Goal: Task Accomplishment & Management: Manage account settings

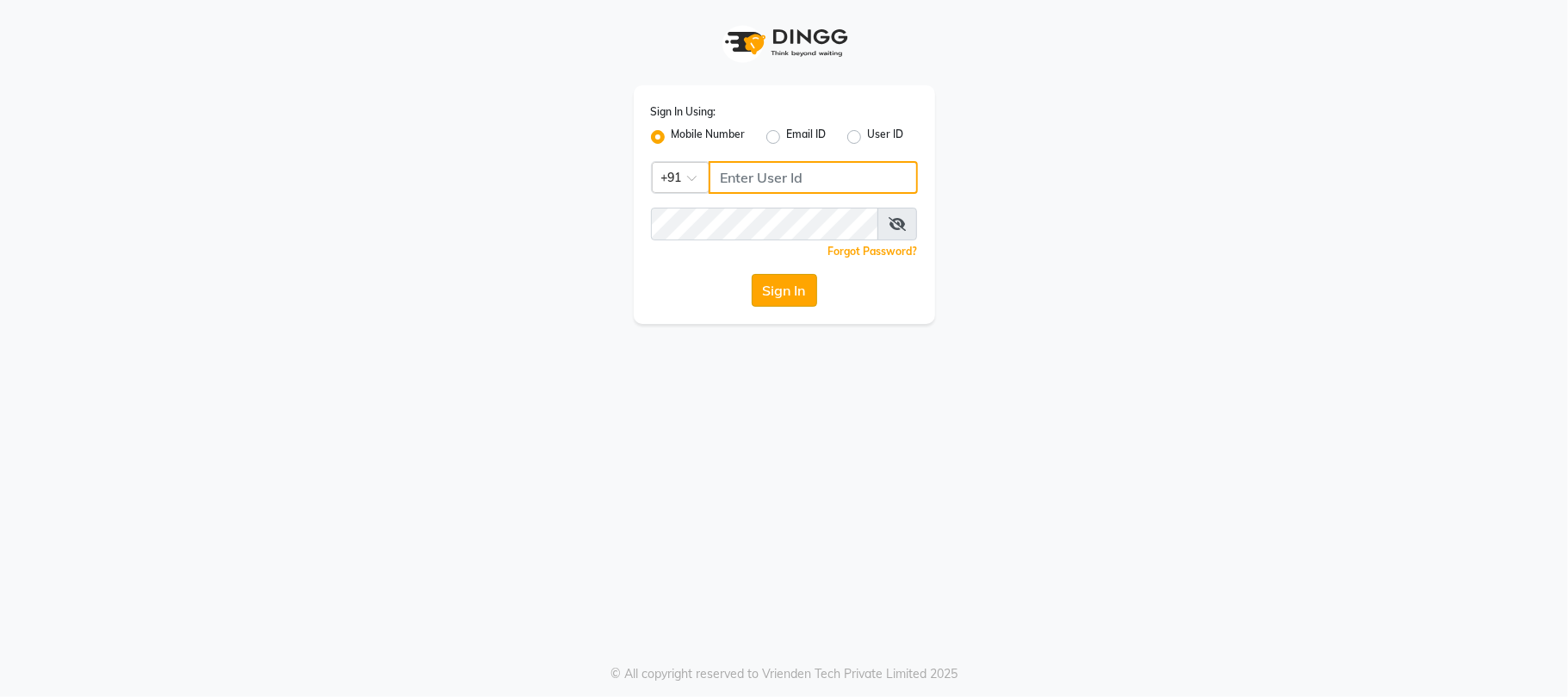
type input "8878453375"
click at [770, 290] on button "Sign In" at bounding box center [784, 290] width 65 height 33
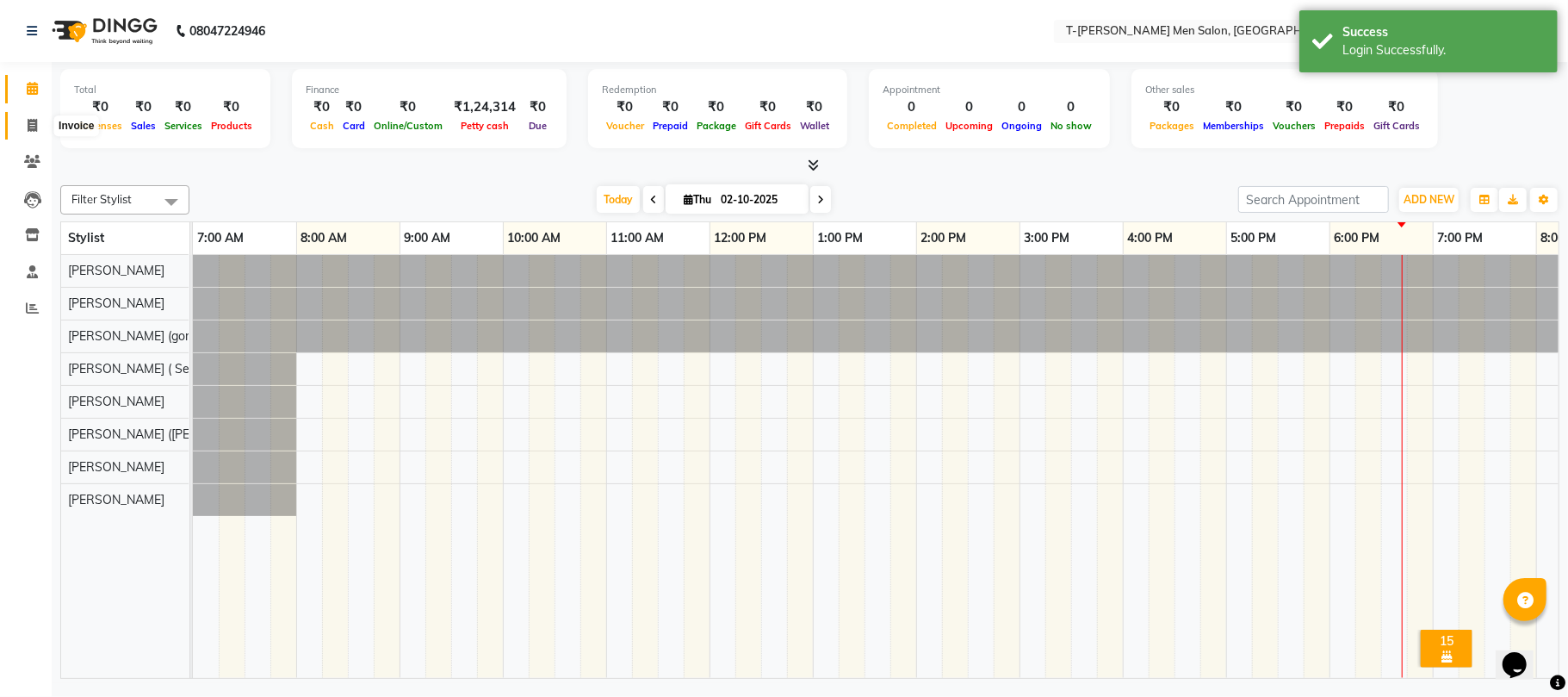
click at [28, 126] on icon at bounding box center [32, 125] width 9 height 13
select select "4816"
select select "service"
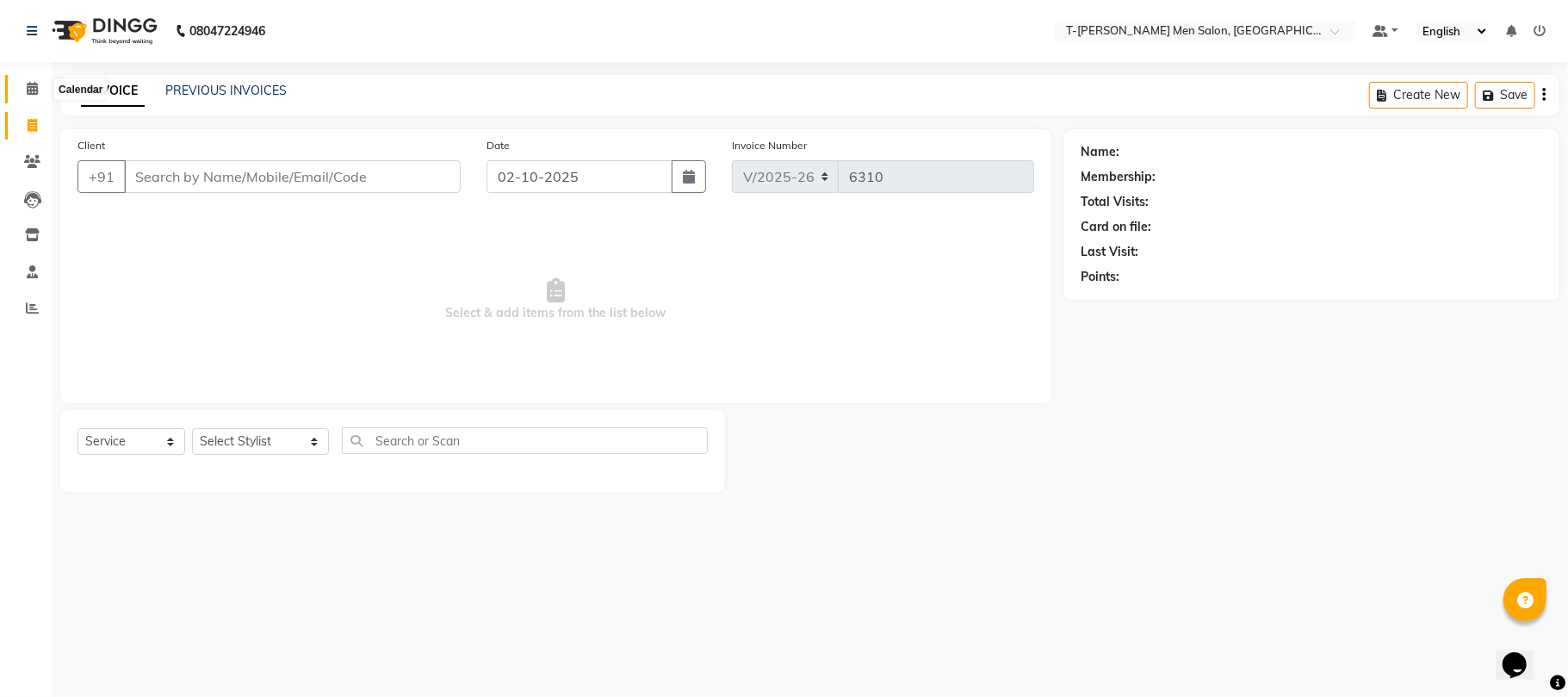
click at [22, 94] on span at bounding box center [32, 89] width 30 height 20
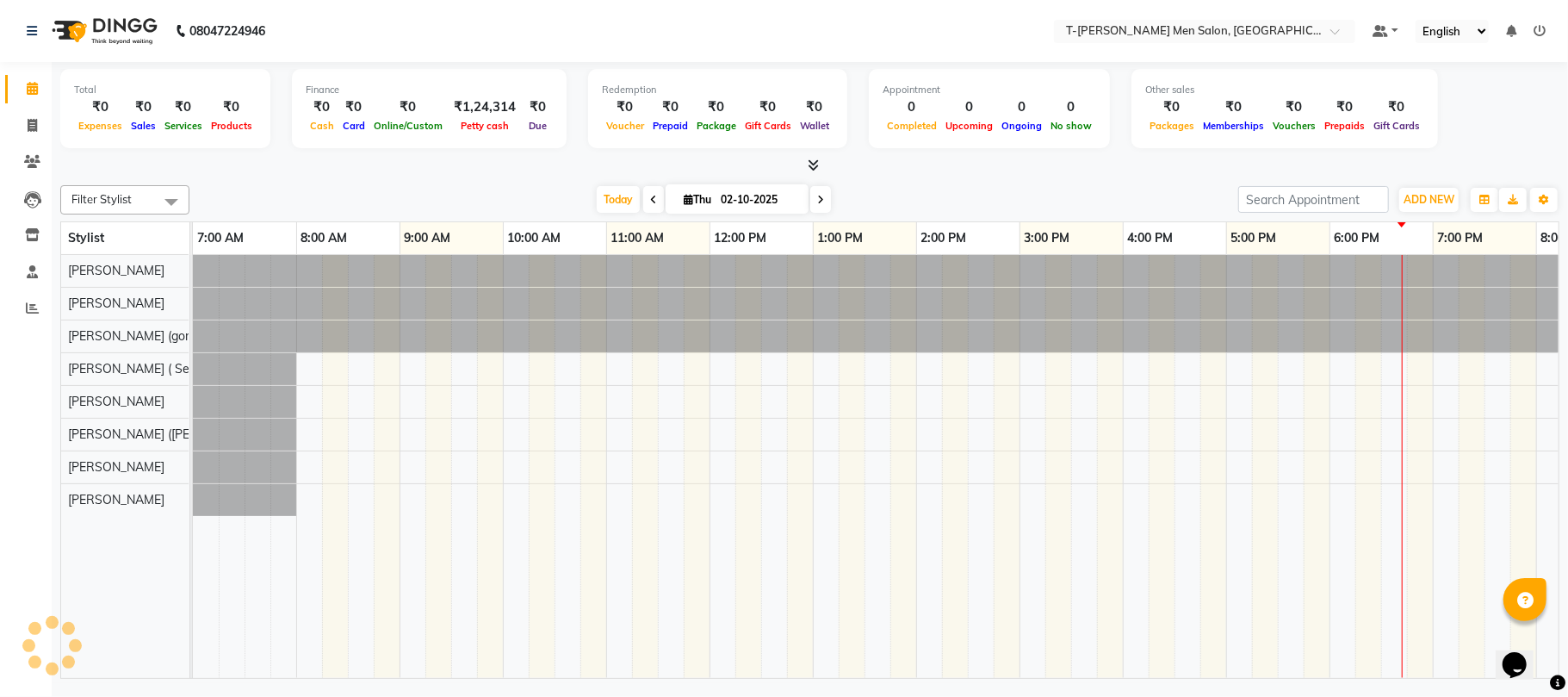
scroll to position [0, 287]
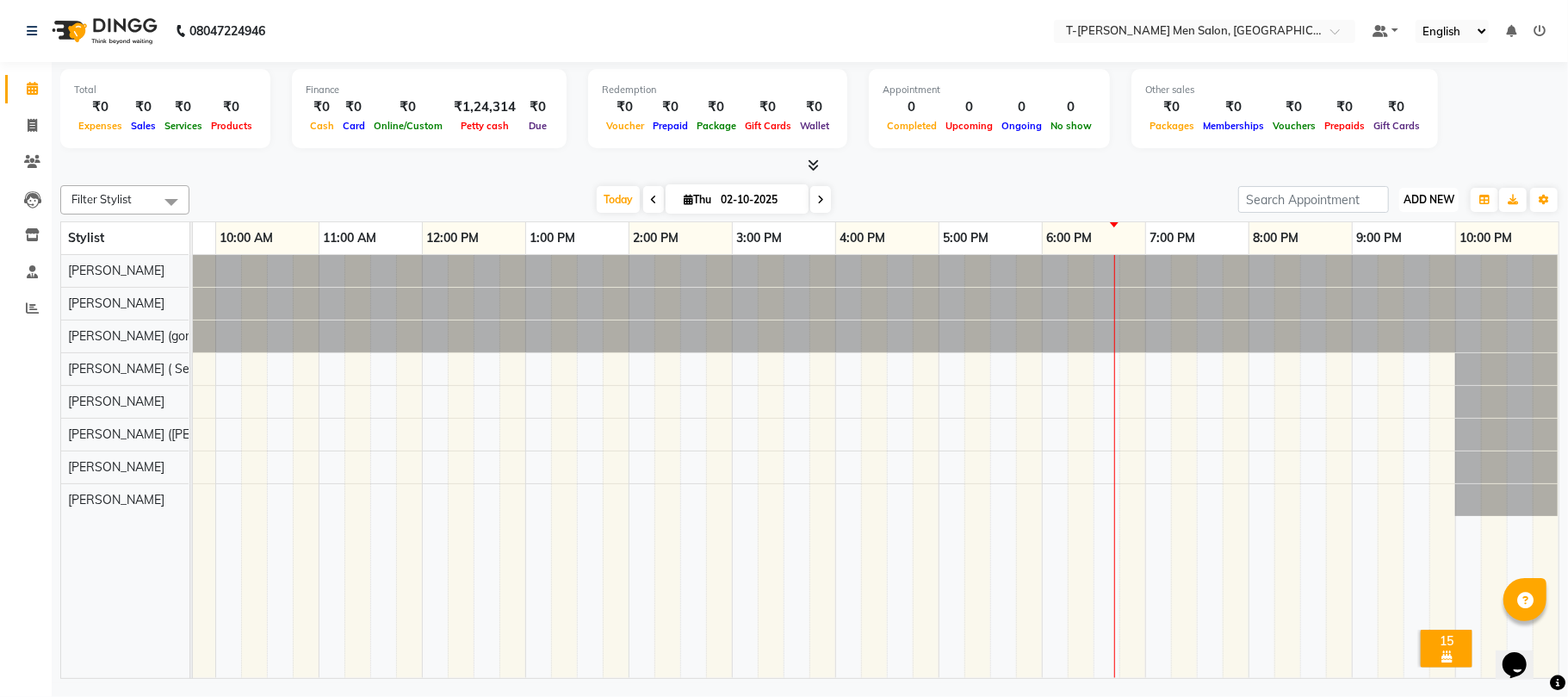
click at [1428, 201] on span "ADD NEW" at bounding box center [1428, 199] width 50 height 13
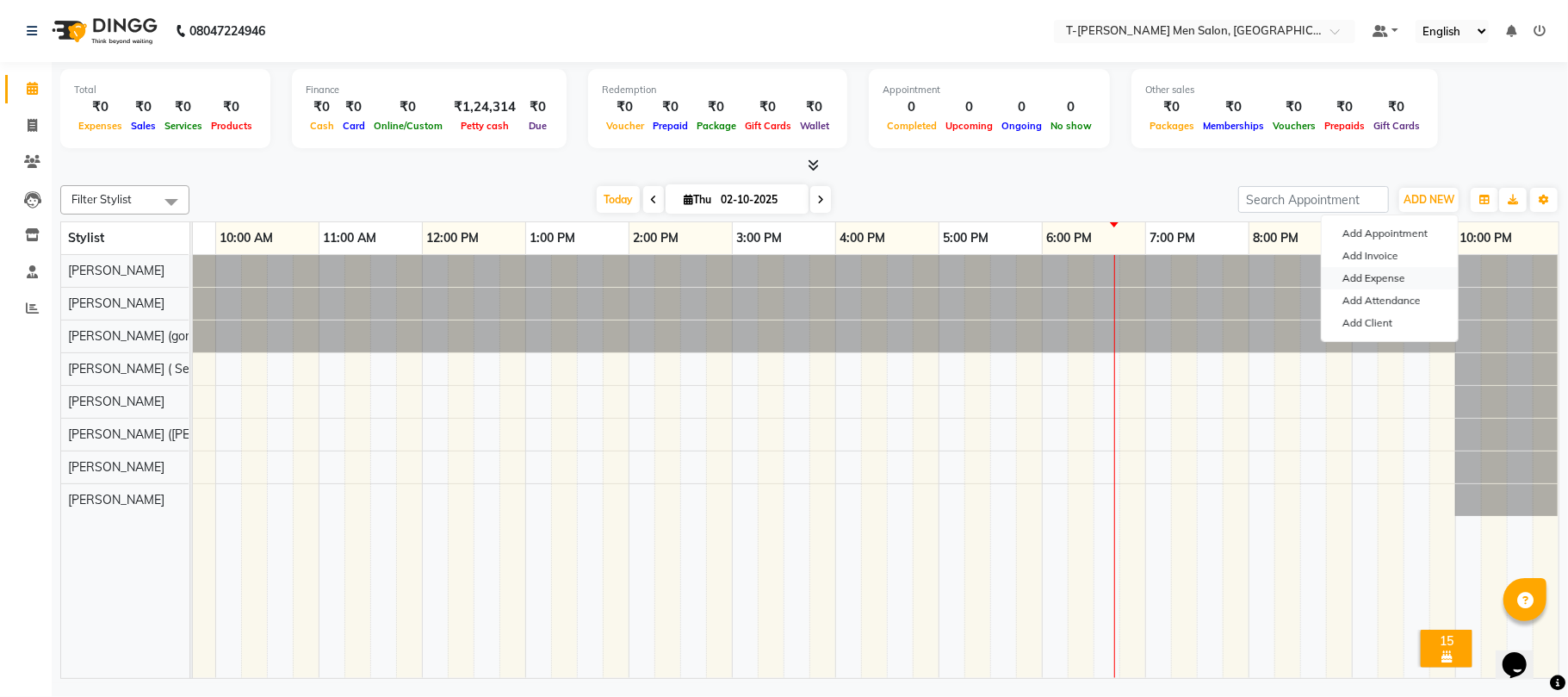
click at [1395, 279] on link "Add Expense" at bounding box center [1390, 278] width 136 height 22
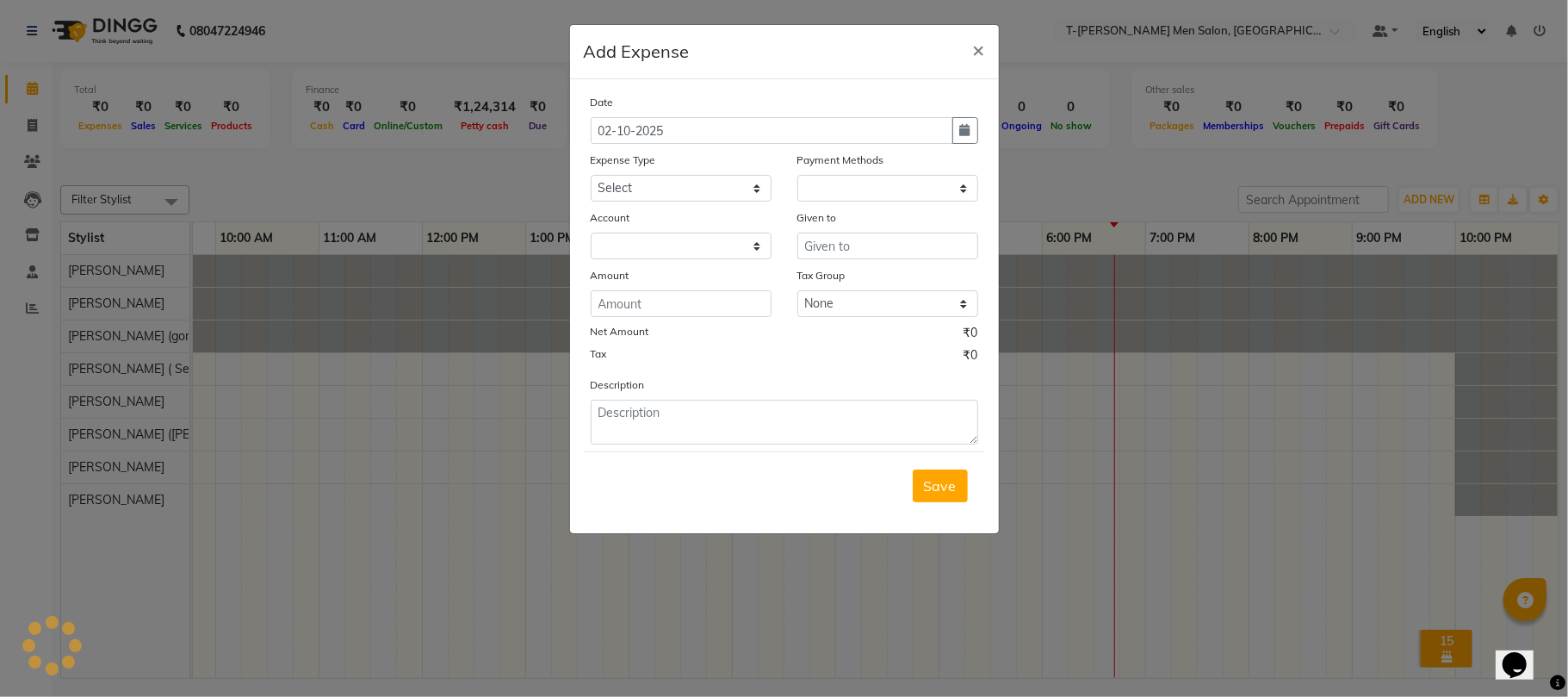
select select "1"
select select "3663"
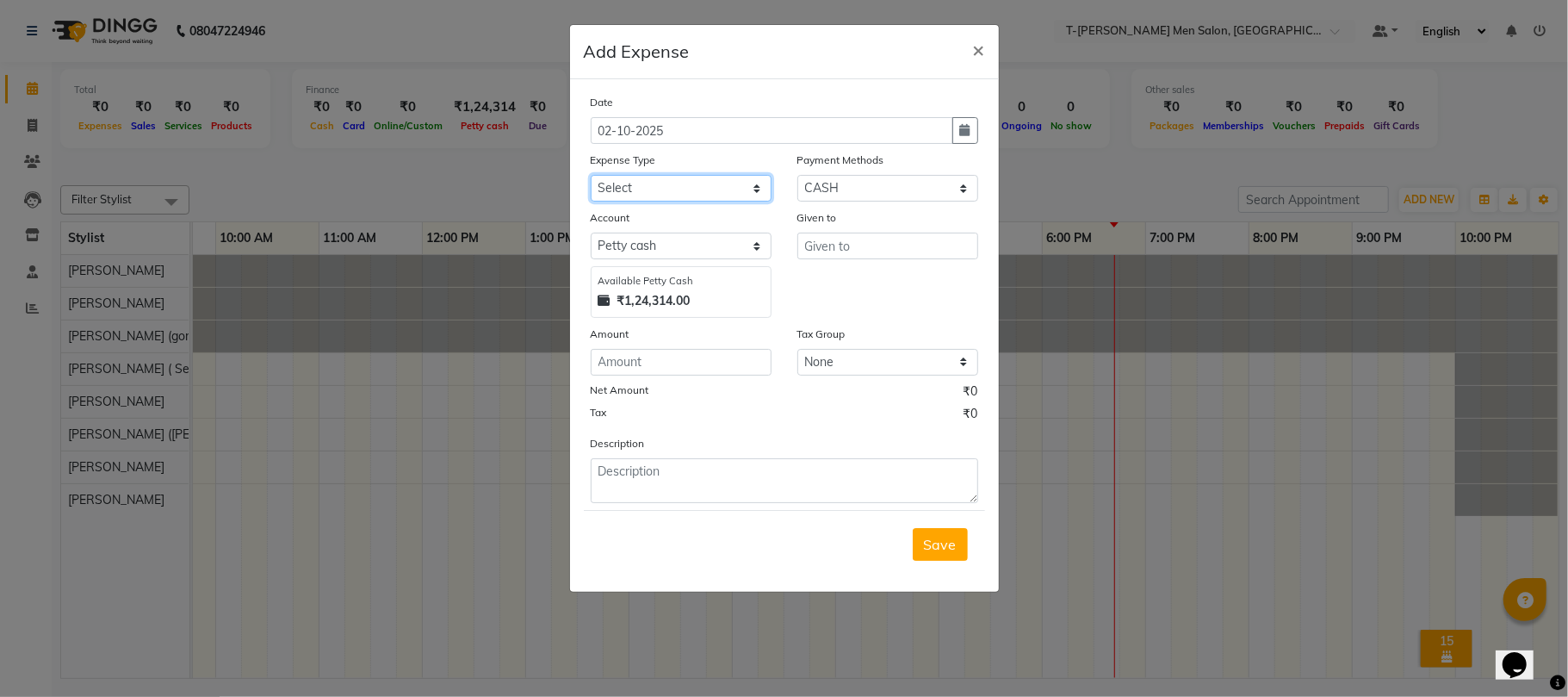
click at [698, 184] on select "Select Advance Salary Bank charges Bank Loan Intrest Recovery Car maintenance C…" at bounding box center [680, 187] width 181 height 27
select select "8253"
click at [590, 174] on select "Select Advance Salary Bank charges Bank Loan Intrest Recovery Car maintenance C…" at bounding box center [680, 187] width 181 height 27
click at [865, 246] on input "text" at bounding box center [888, 245] width 181 height 27
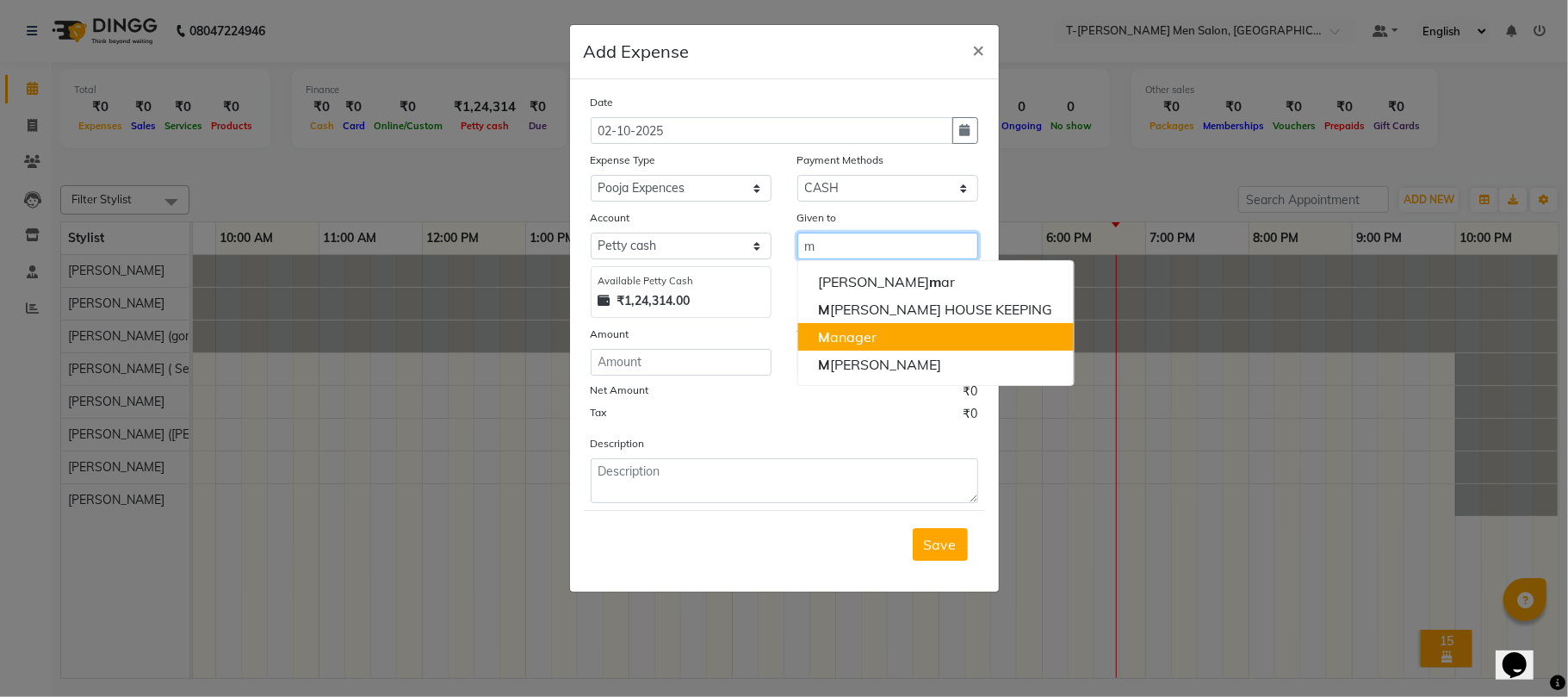
click at [886, 342] on button "M anager" at bounding box center [935, 337] width 275 height 28
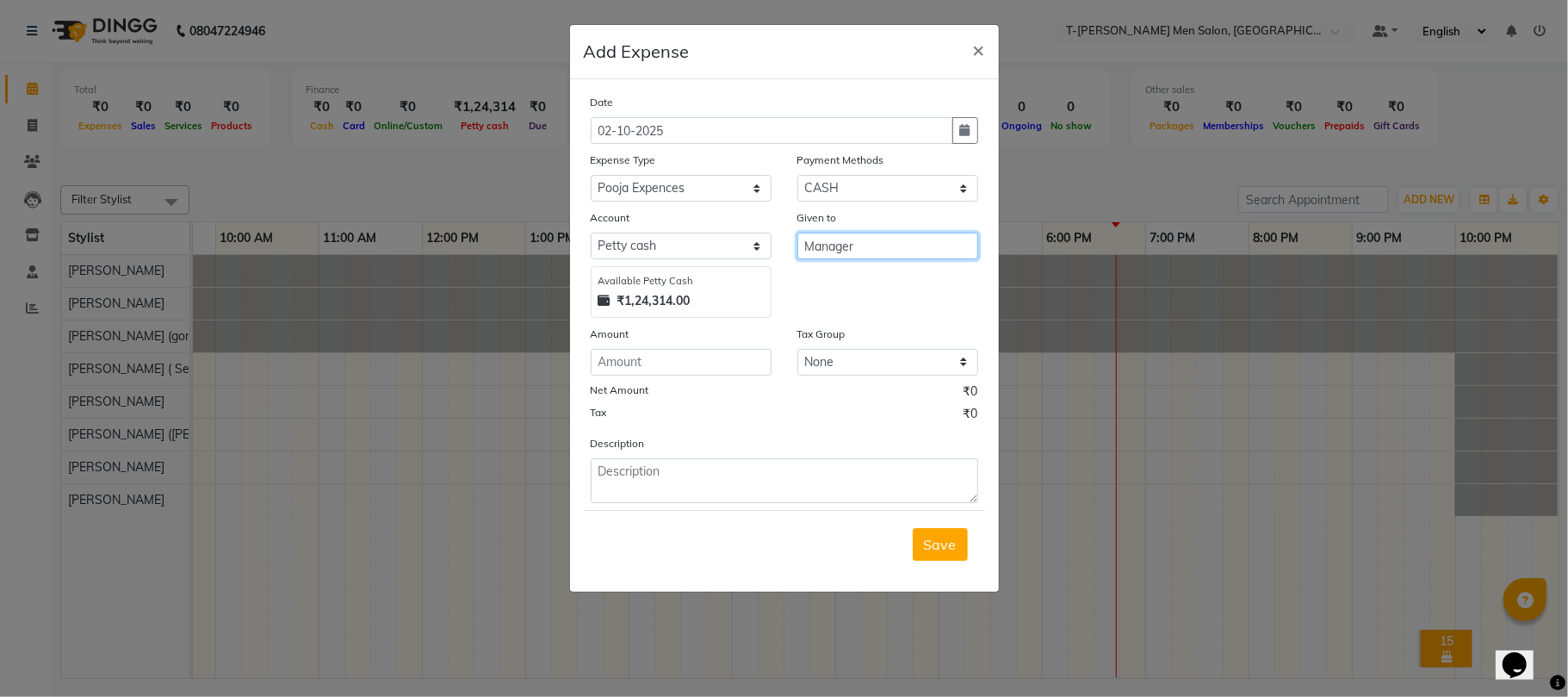
type input "Manager"
click at [731, 366] on input "number" at bounding box center [680, 362] width 181 height 27
type input "300"
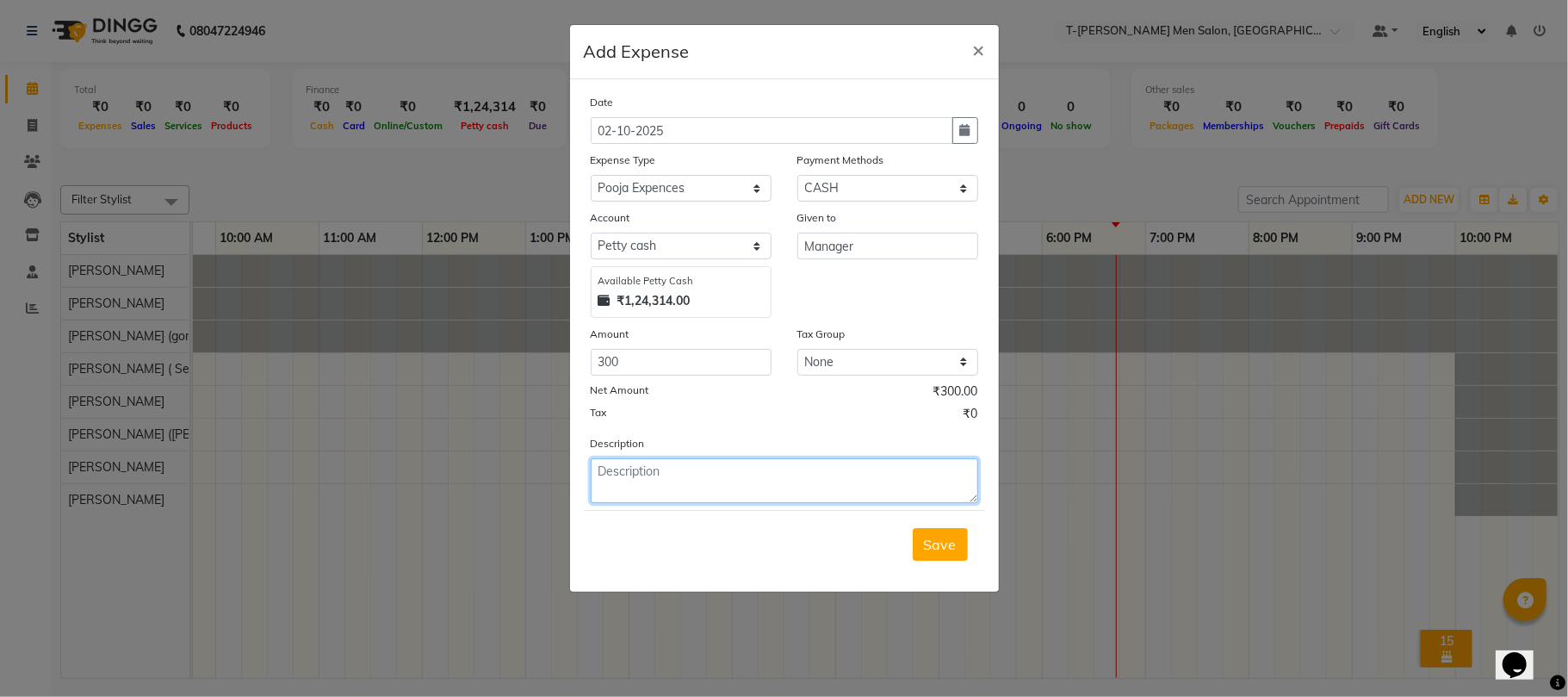
click at [718, 466] on textarea at bounding box center [784, 480] width 387 height 45
type textarea "Dashrea"
drag, startPoint x: 644, startPoint y: 473, endPoint x: 611, endPoint y: 490, distance: 37.1
click at [611, 490] on textarea "Dashrea" at bounding box center [784, 480] width 387 height 45
drag, startPoint x: 687, startPoint y: 476, endPoint x: 491, endPoint y: 444, distance: 198.6
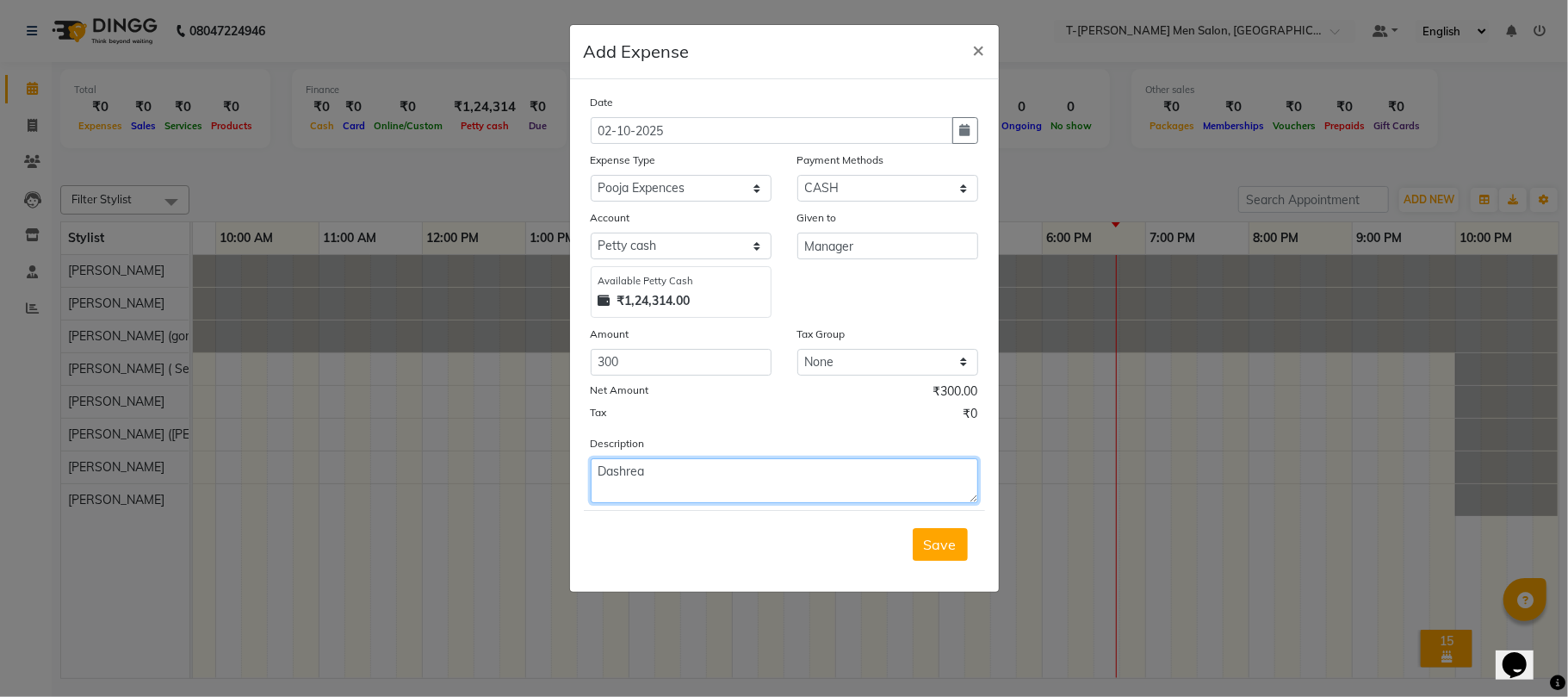
click at [507, 448] on ngb-modal-window "Add Expense × Date [DATE] Expense Type Select Advance Salary Bank charges Bank …" at bounding box center [784, 348] width 1568 height 697
type textarea "f"
type textarea "flowers and sweet"
click at [938, 543] on span "Save" at bounding box center [940, 544] width 33 height 17
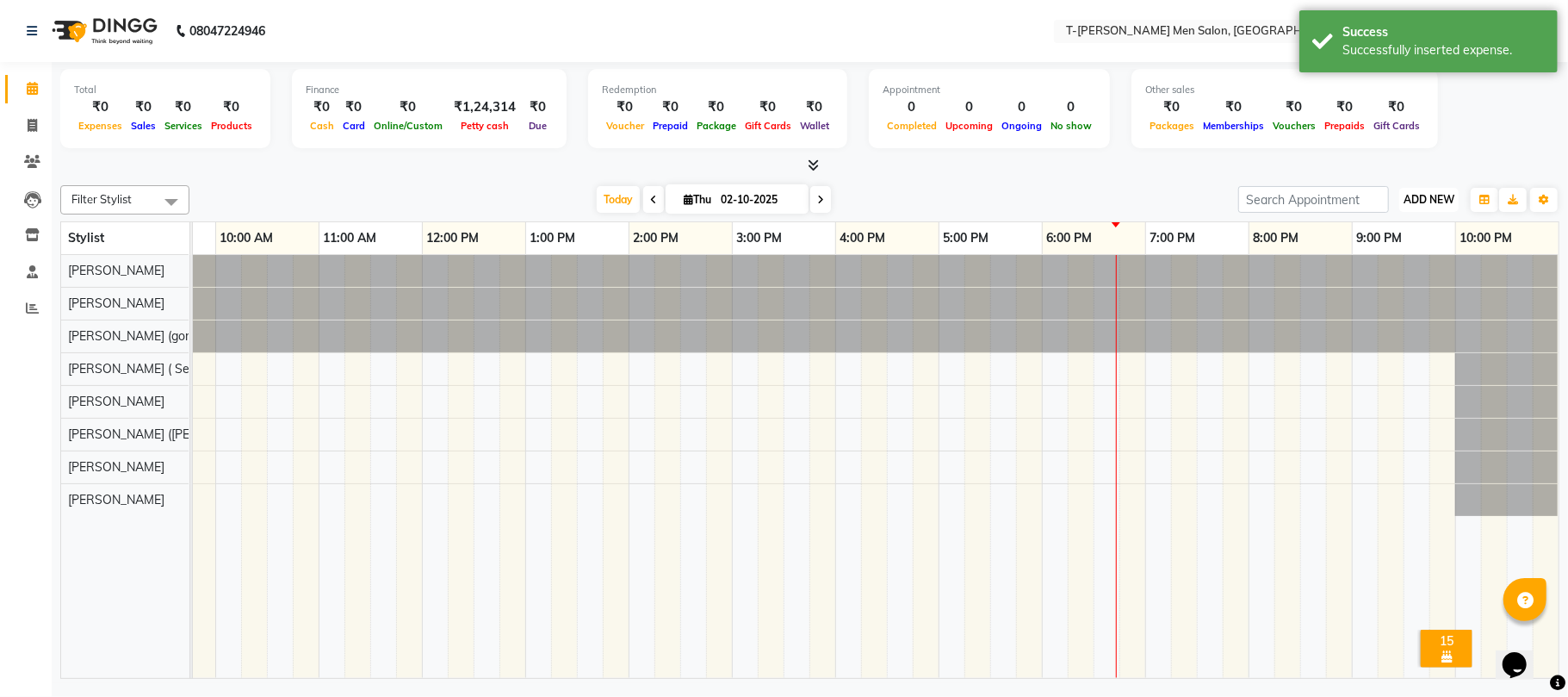
click at [1447, 211] on button "ADD NEW Toggle Dropdown" at bounding box center [1428, 199] width 60 height 24
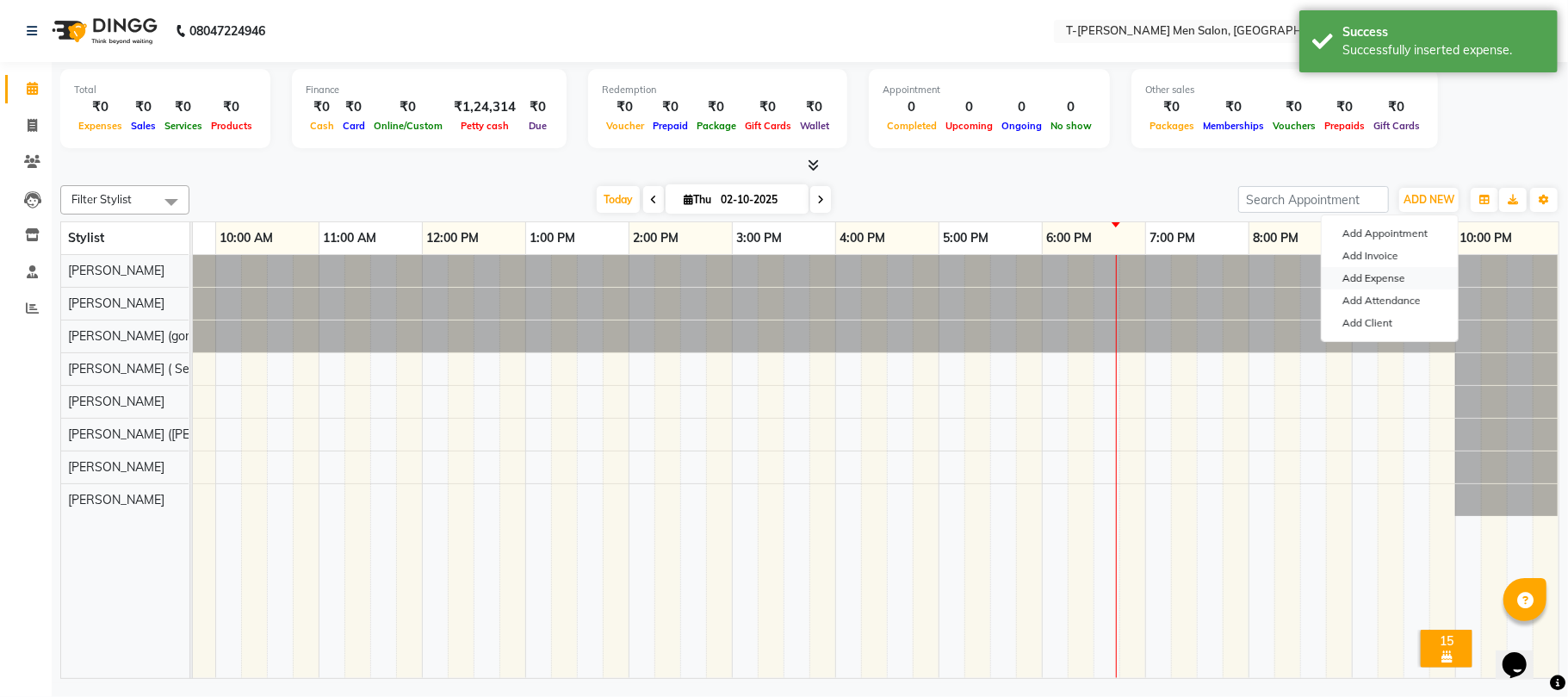
click at [1372, 283] on link "Add Expense" at bounding box center [1390, 278] width 136 height 22
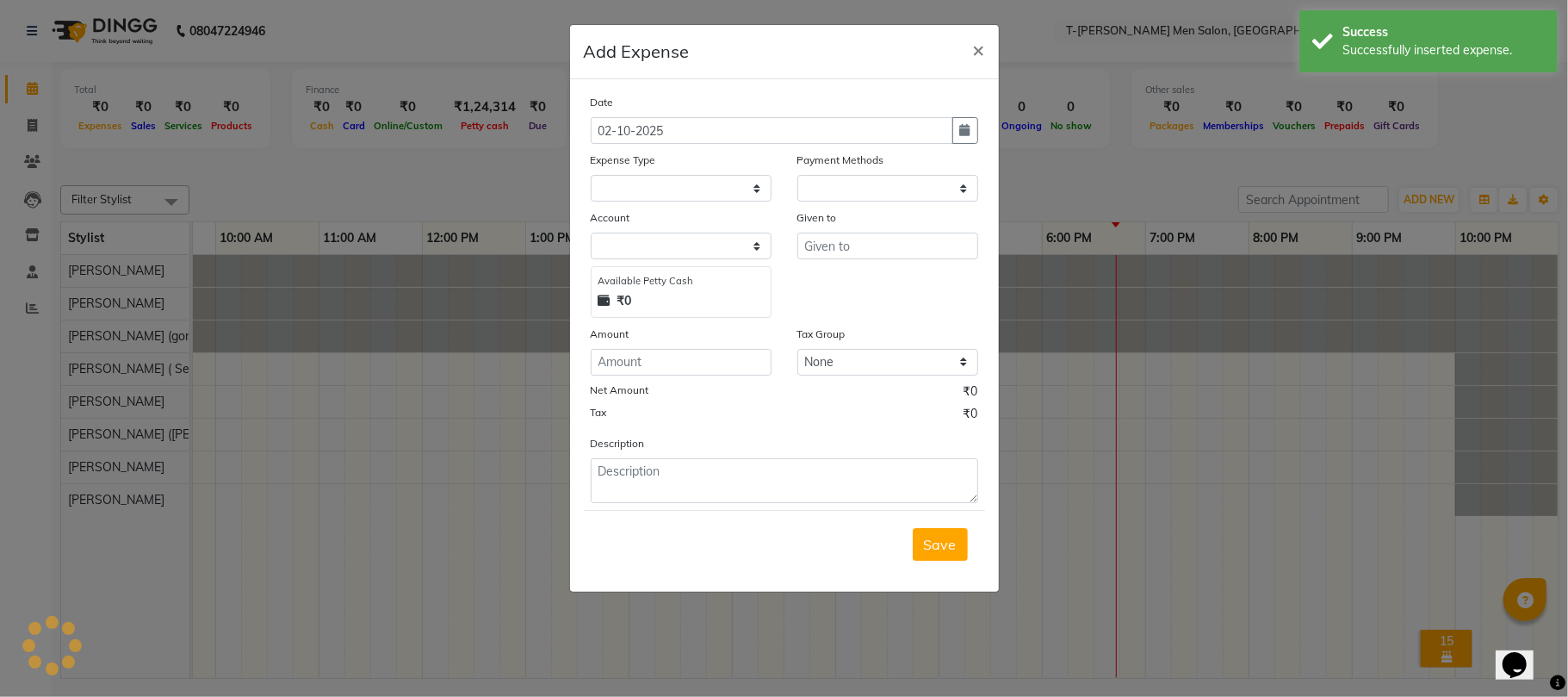
select select "1"
select select "3663"
click at [721, 191] on select "Select Advance Salary Bank charges Bank Loan Intrest Recovery Car maintenance C…" at bounding box center [680, 187] width 181 height 27
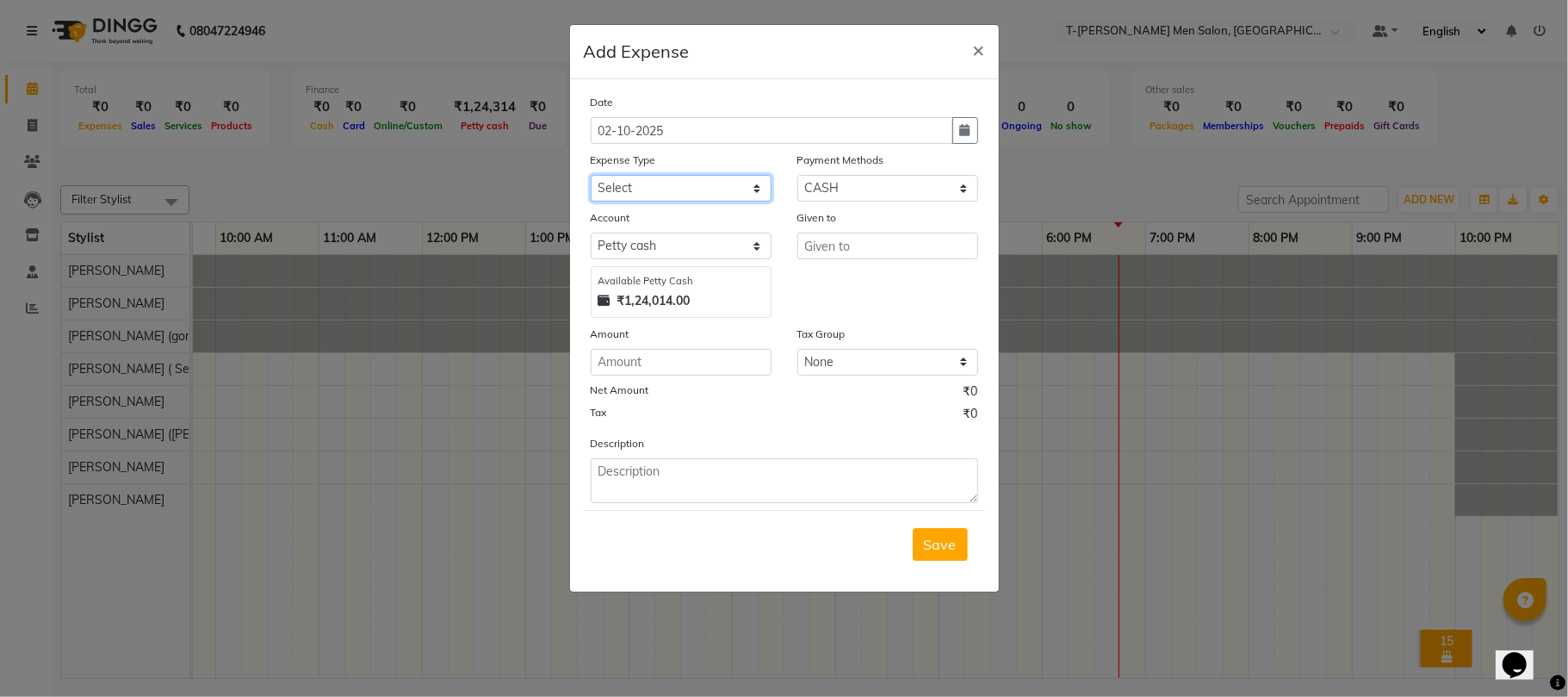
select select "7952"
click at [590, 174] on select "Select Advance Salary Bank charges Bank Loan Intrest Recovery Car maintenance C…" at bounding box center [680, 187] width 181 height 27
click at [890, 250] on input "text" at bounding box center [888, 245] width 181 height 27
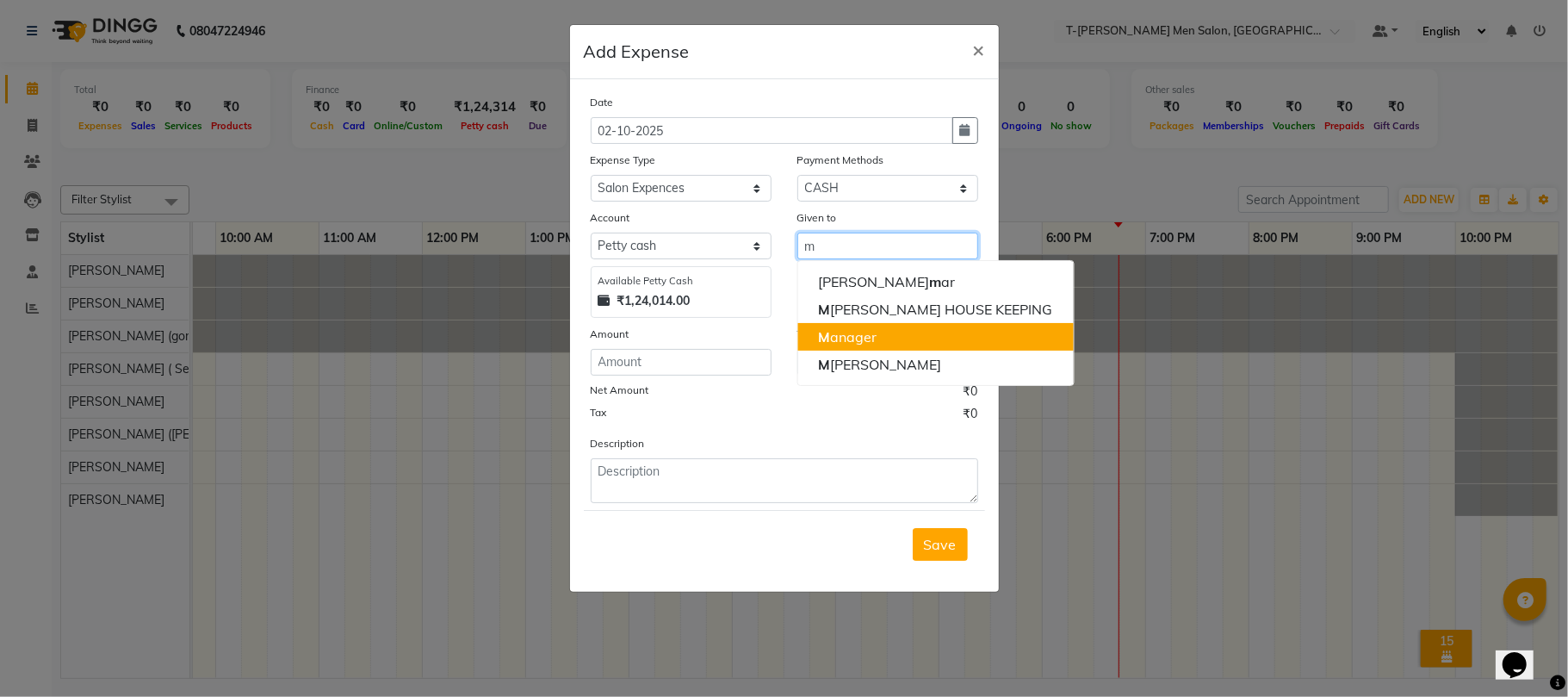
click at [879, 346] on button "M anager" at bounding box center [935, 337] width 275 height 28
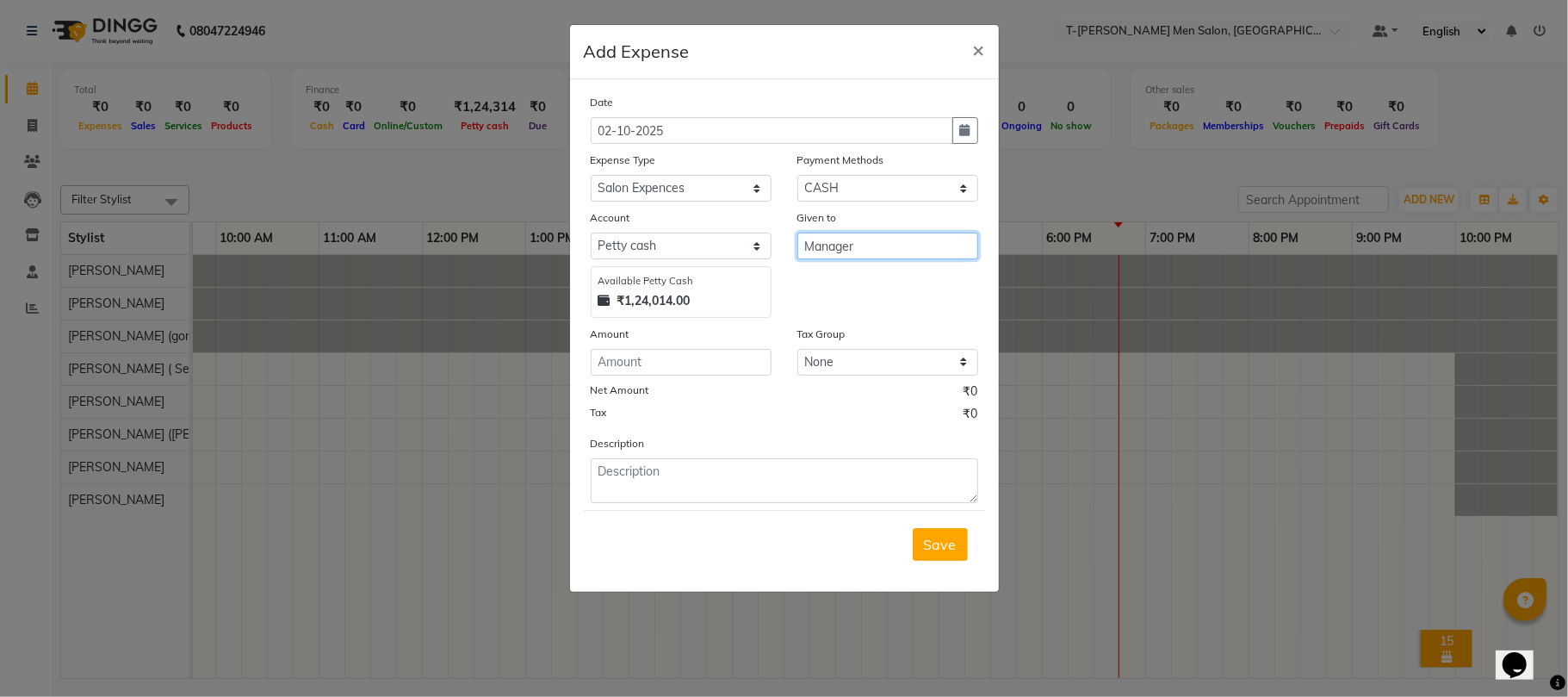
type input "Manager"
click at [745, 366] on input "number" at bounding box center [680, 362] width 181 height 27
type input "2000"
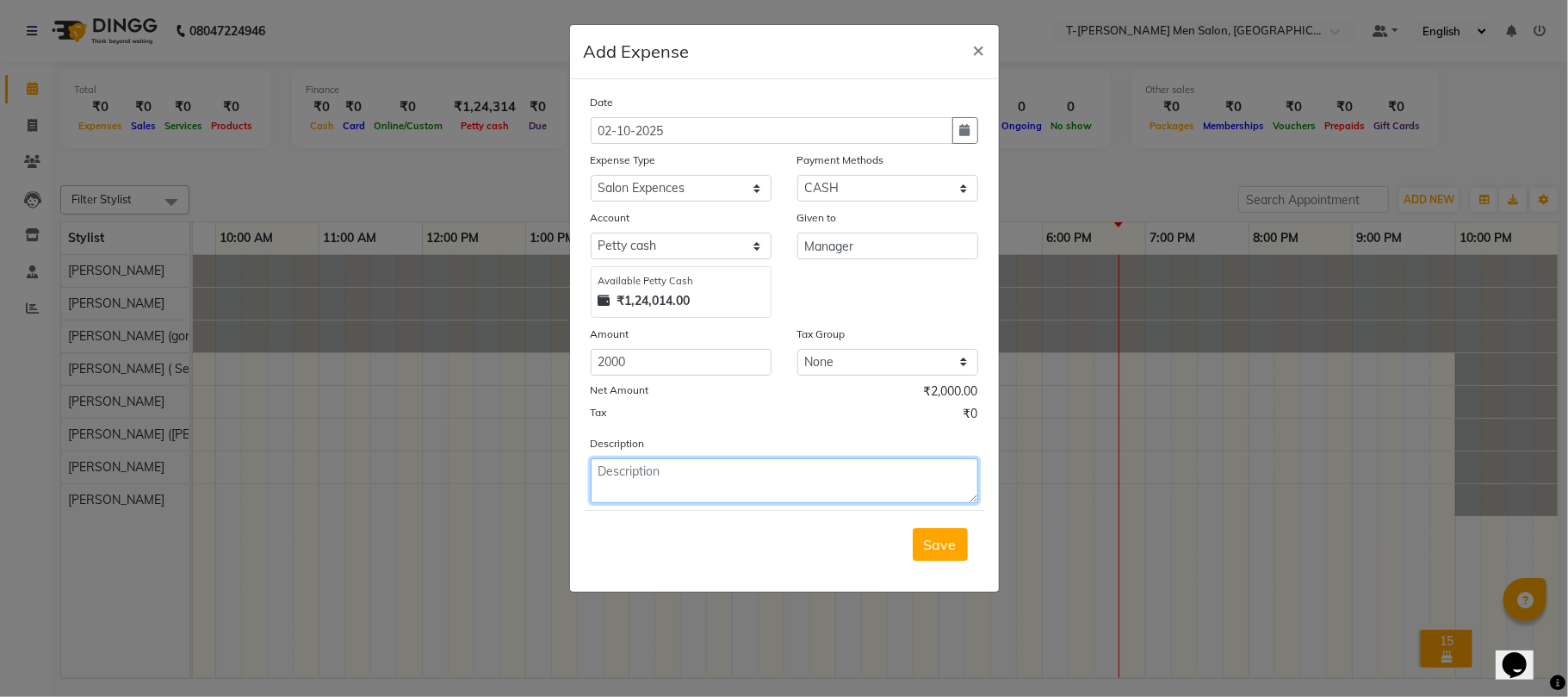
click at [717, 473] on textarea at bounding box center [784, 480] width 387 height 45
click at [628, 472] on textarea "Paint Labor" at bounding box center [784, 480] width 387 height 45
click at [784, 487] on textarea "Paint for Labor" at bounding box center [784, 480] width 387 height 45
type textarea "Paint for Labor"
click at [947, 545] on span "Save" at bounding box center [940, 544] width 33 height 17
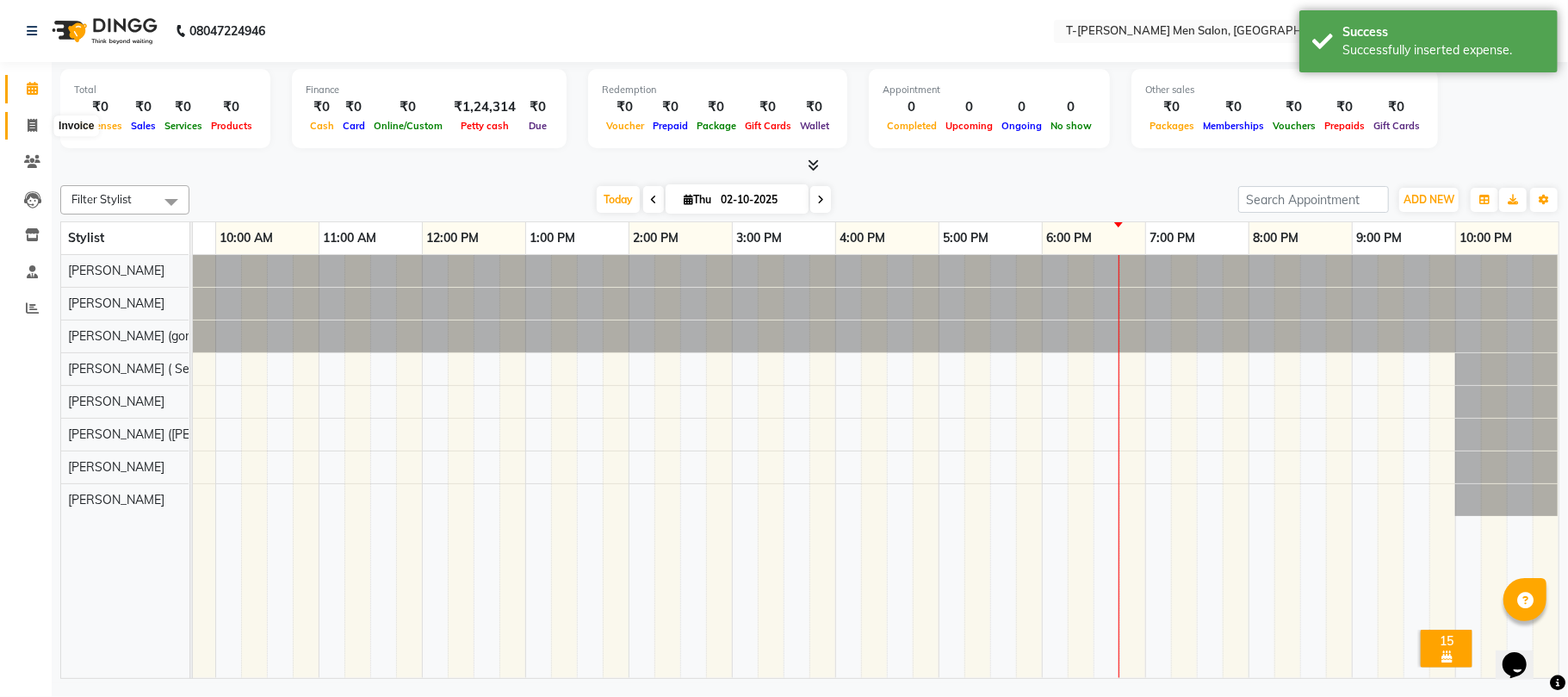
click at [31, 124] on icon at bounding box center [32, 125] width 9 height 13
select select "service"
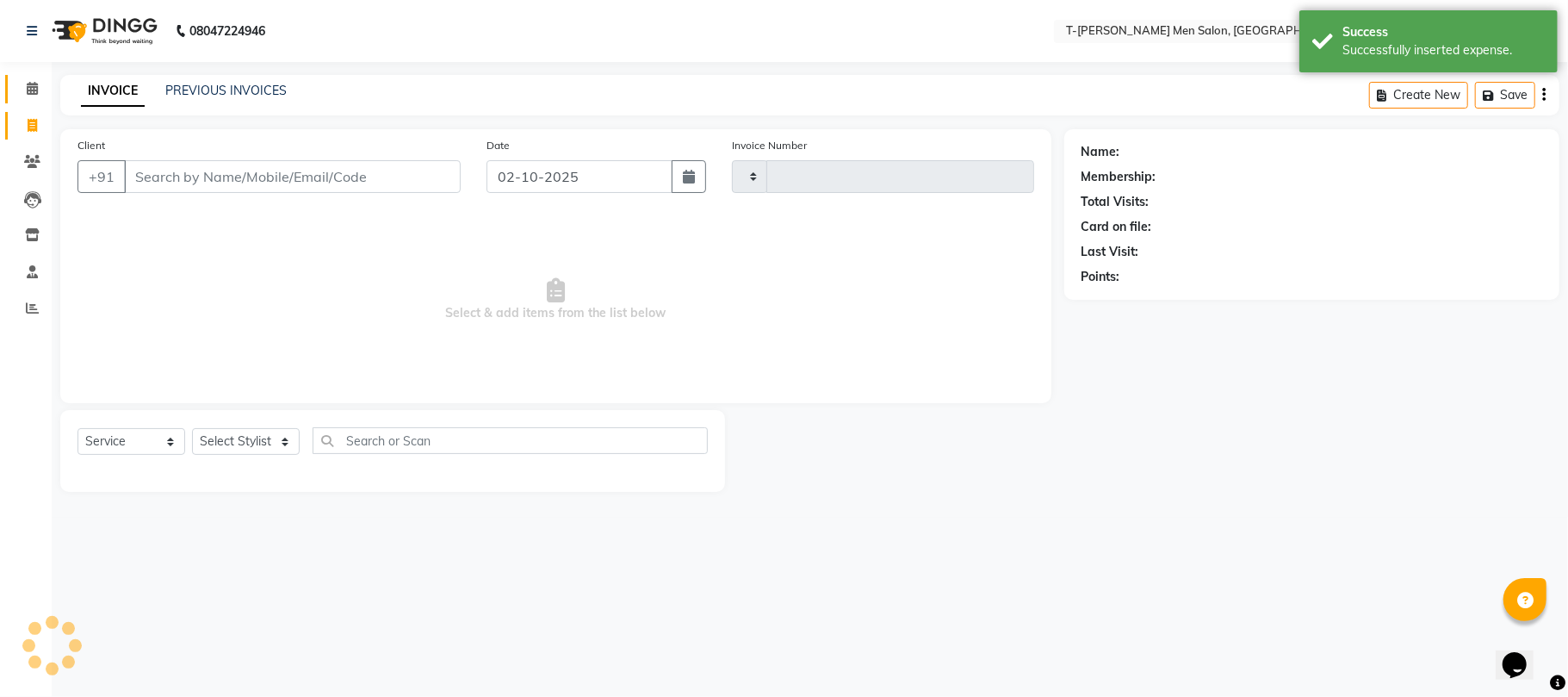
type input "6310"
select select "4816"
